Goal: Task Accomplishment & Management: Manage account settings

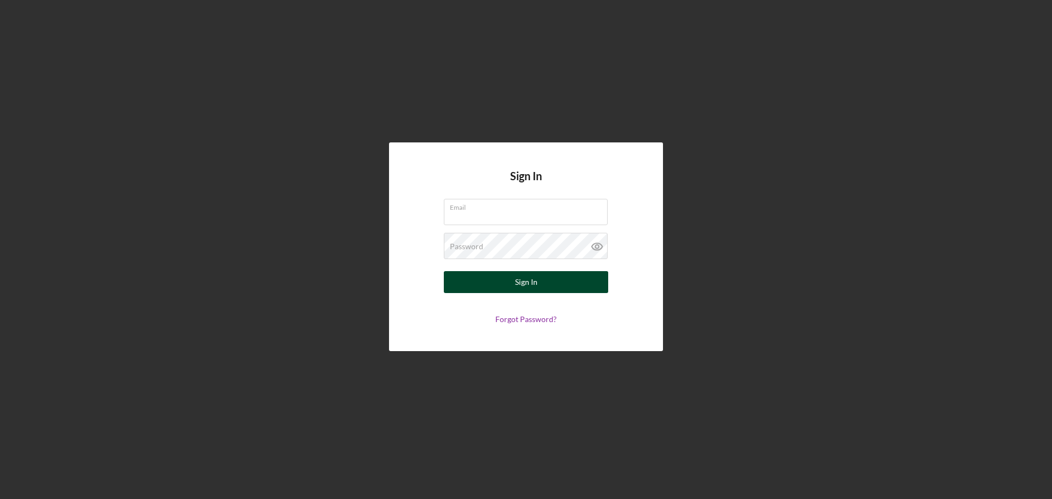
type input "[EMAIL_ADDRESS][DOMAIN_NAME]"
click at [521, 291] on div "Sign In" at bounding box center [526, 282] width 22 height 22
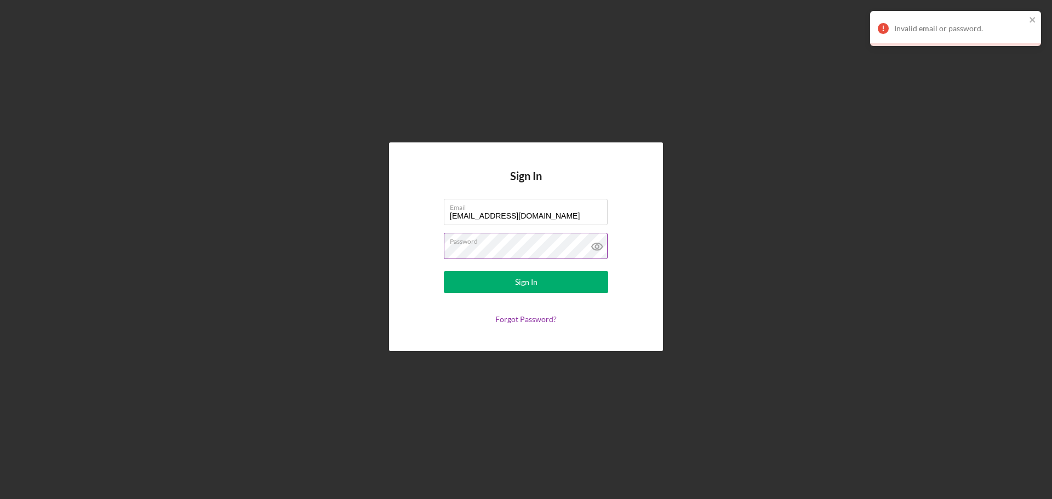
click at [588, 245] on icon at bounding box center [597, 246] width 27 height 27
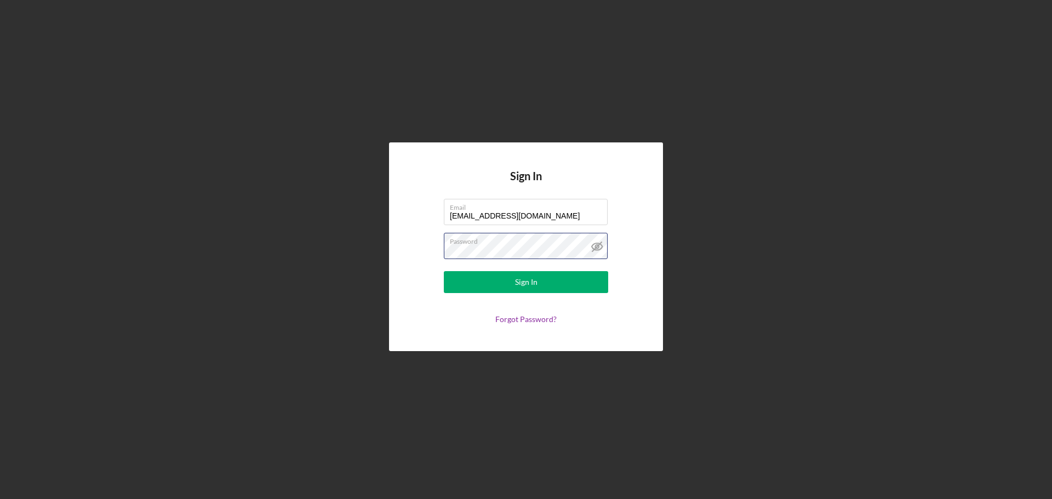
click at [0, 240] on div "Sign In Email [EMAIL_ADDRESS][DOMAIN_NAME] Password Sign In Forgot Password?" at bounding box center [526, 249] width 1052 height 499
click at [444, 271] on button "Sign In" at bounding box center [526, 282] width 164 height 22
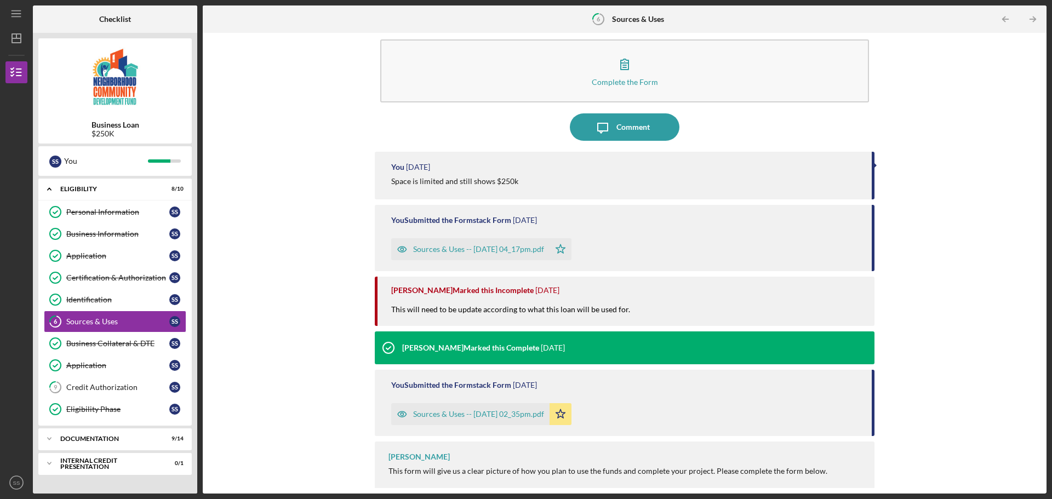
scroll to position [24, 0]
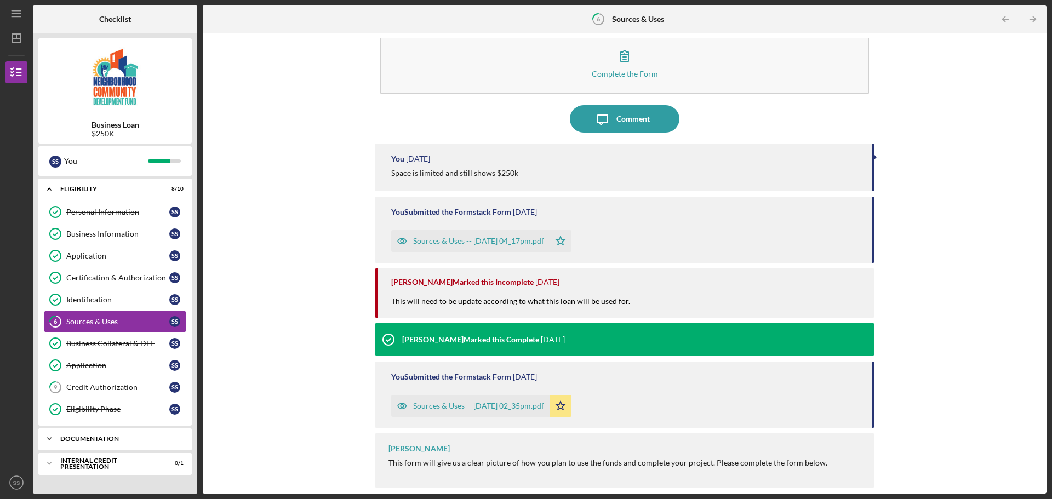
click at [59, 438] on icon "Icon/Expander" at bounding box center [49, 439] width 22 height 22
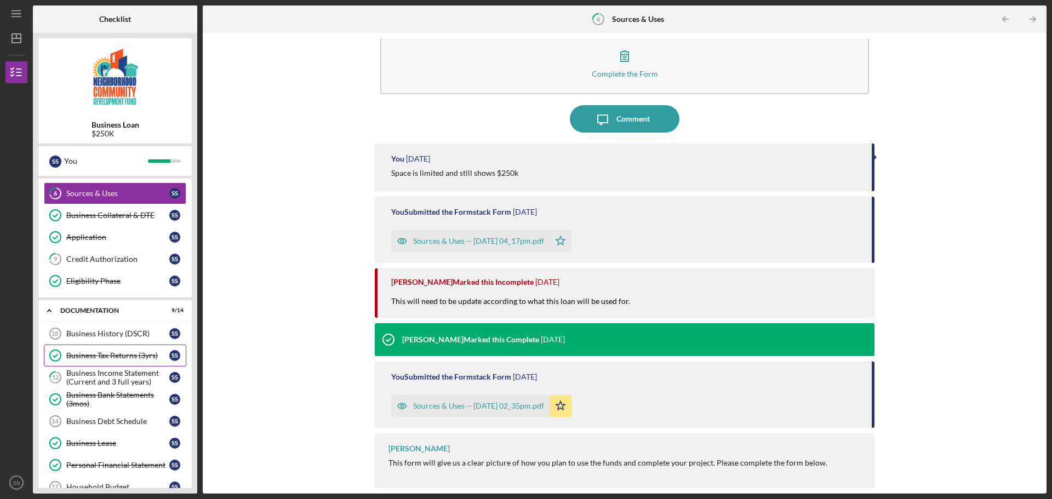
scroll to position [0, 0]
